Goal: Go to known website: Access a specific website the user already knows

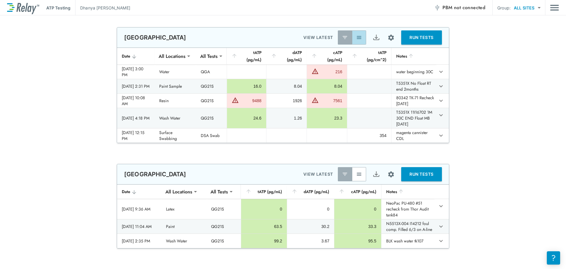
click at [356, 34] on img "button" at bounding box center [359, 37] width 6 height 6
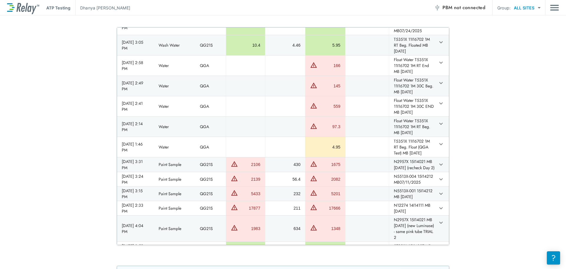
scroll to position [560, 0]
